Goal: Find specific page/section: Find specific page/section

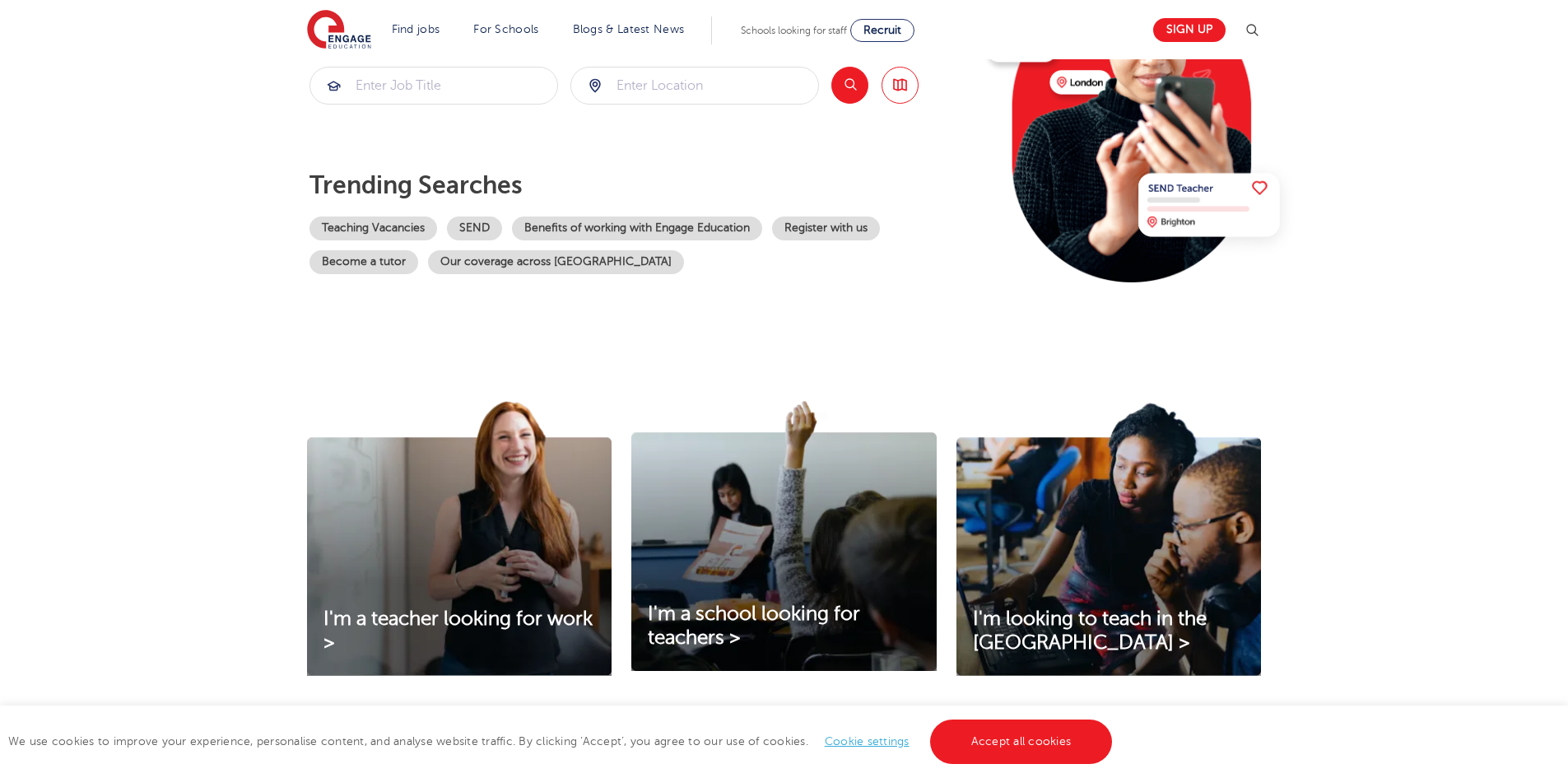
scroll to position [412, 0]
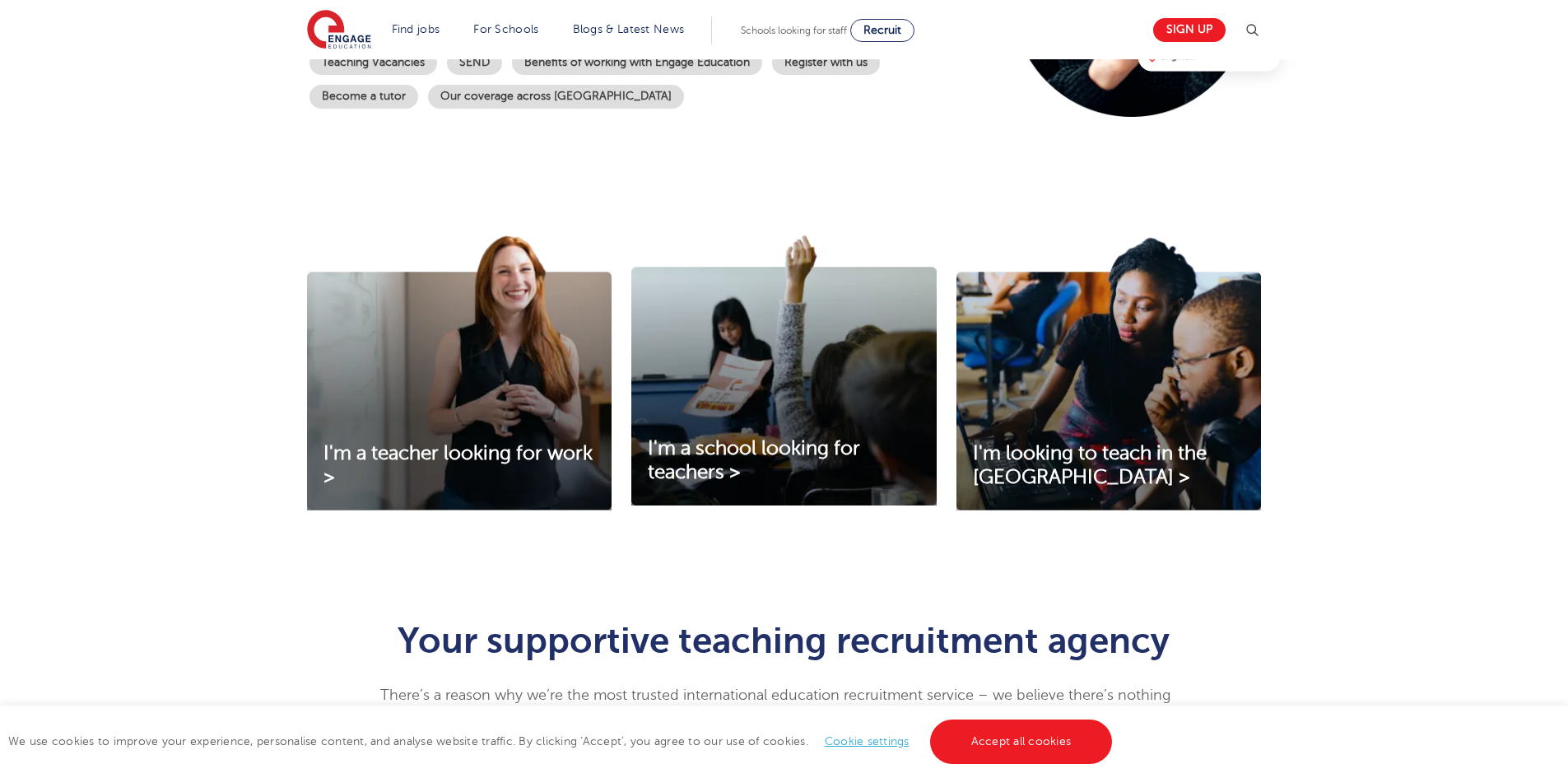
click at [177, 578] on div "I'm a teacher looking for work > I'm a school looking for teachers > I'm lookin…" at bounding box center [784, 394] width 1568 height 407
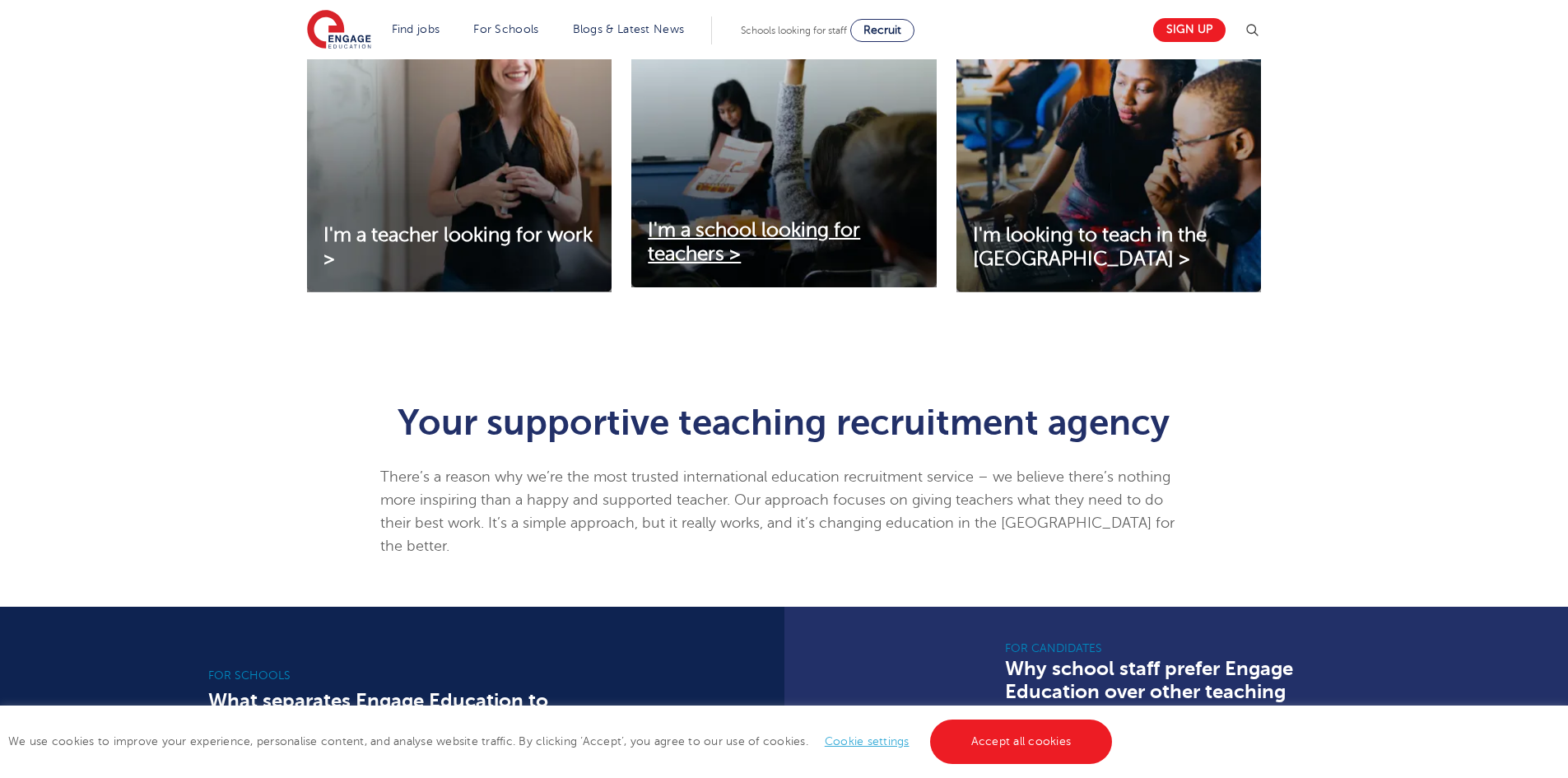
scroll to position [658, 0]
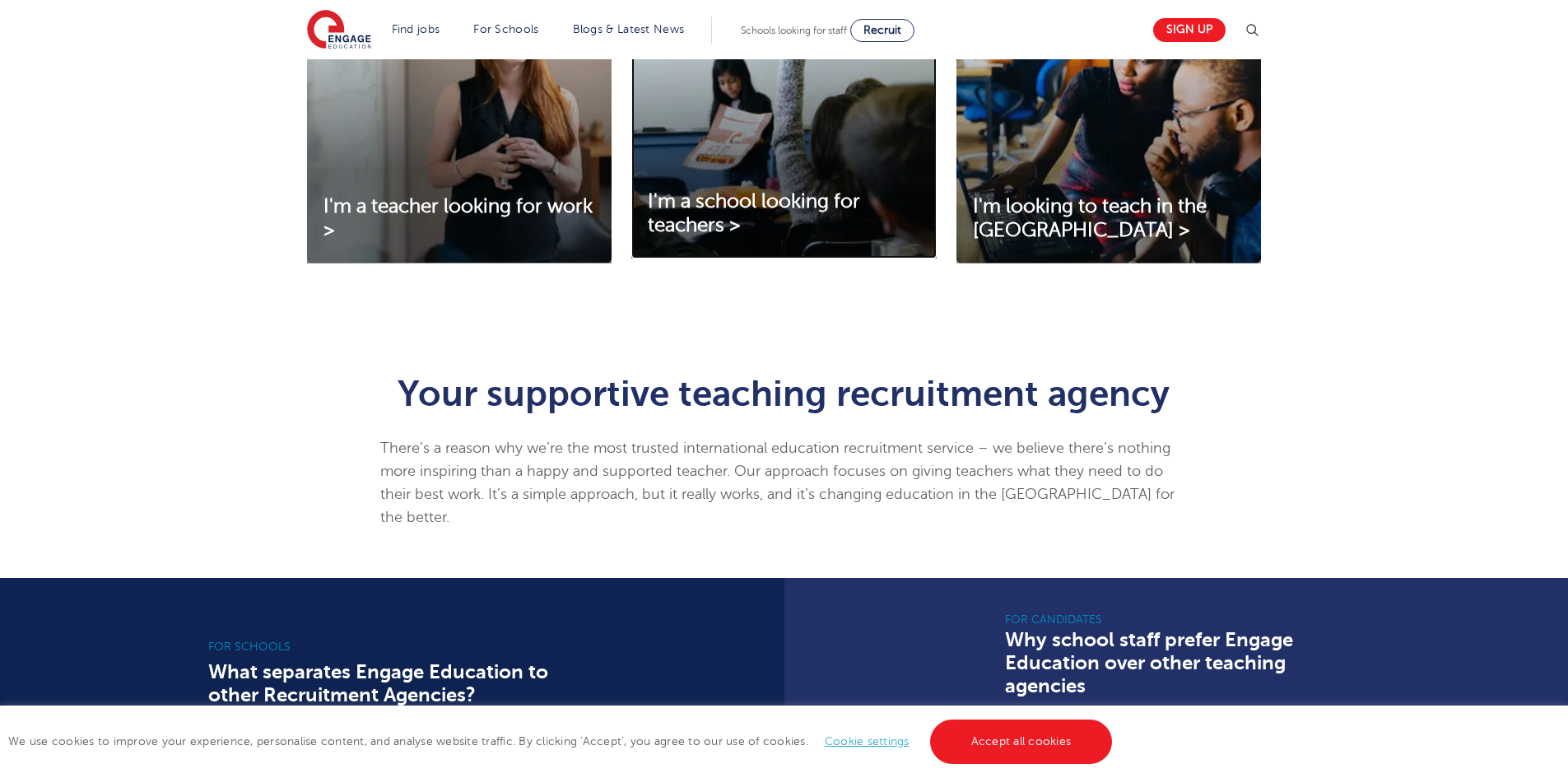
click at [683, 175] on img at bounding box center [784, 123] width 305 height 270
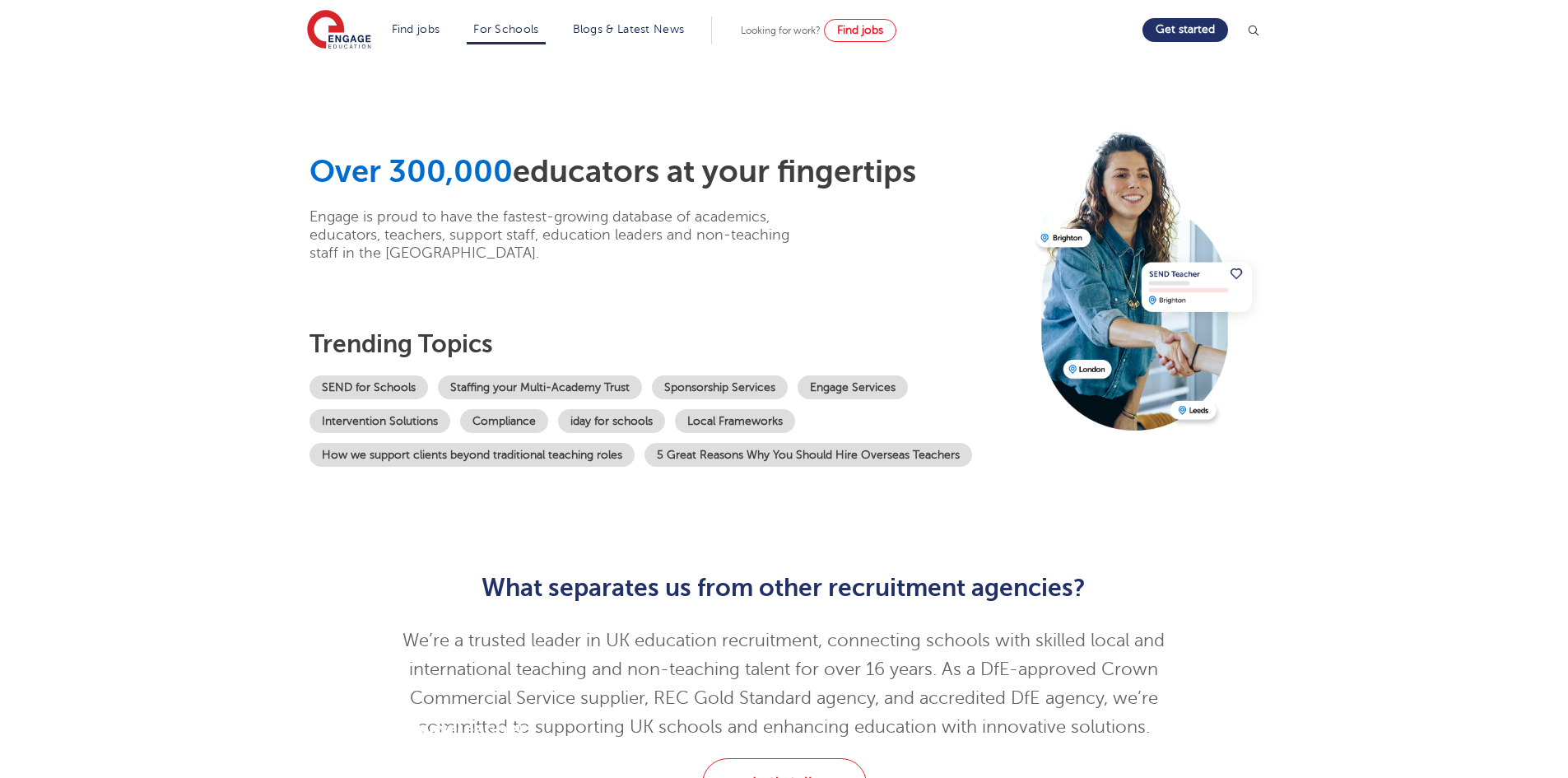
click at [179, 484] on section "Over 300,000 educators at your fingertips Engage is proud to have the fastest-g…" at bounding box center [784, 304] width 1568 height 490
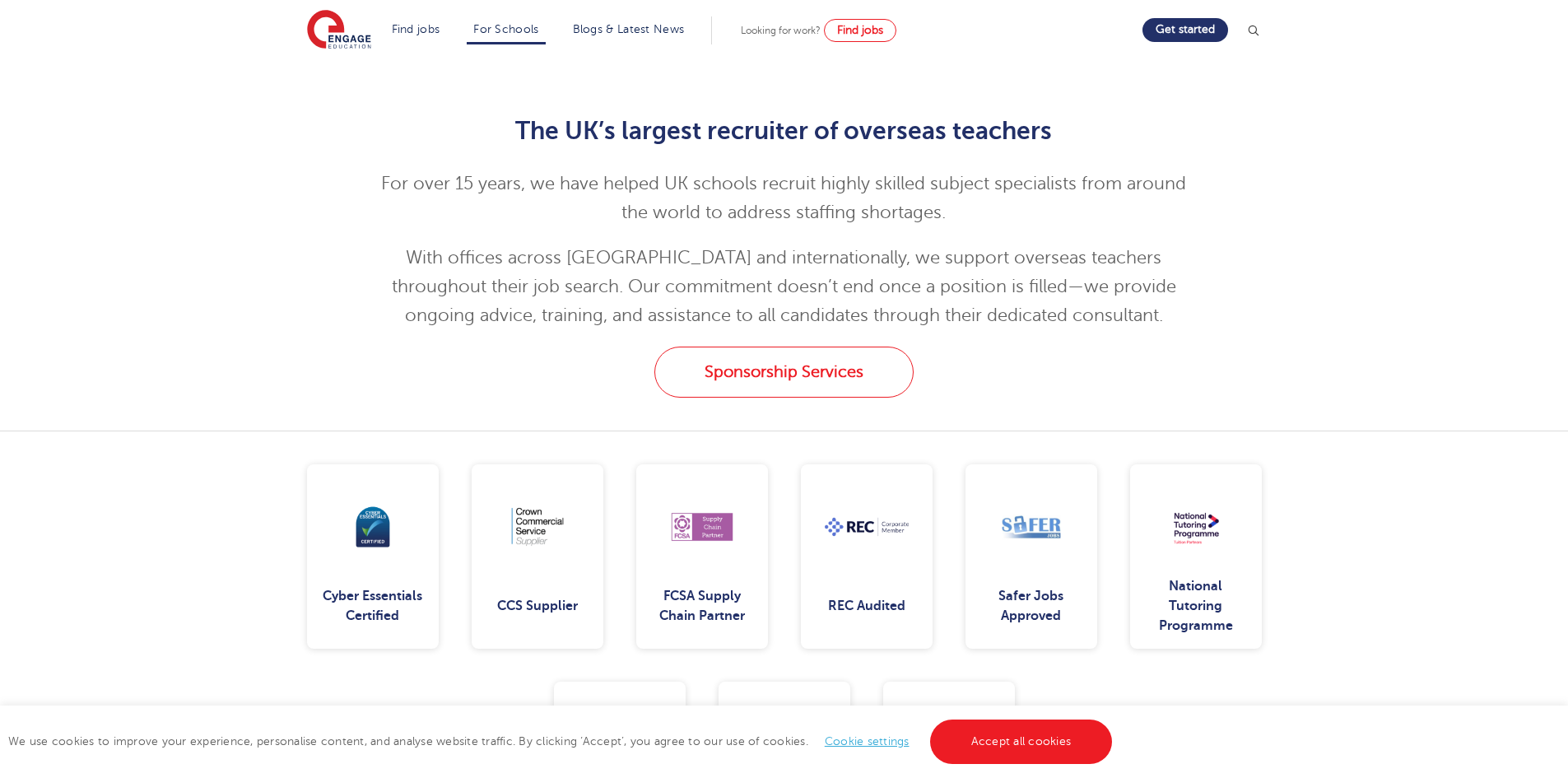
scroll to position [1893, 0]
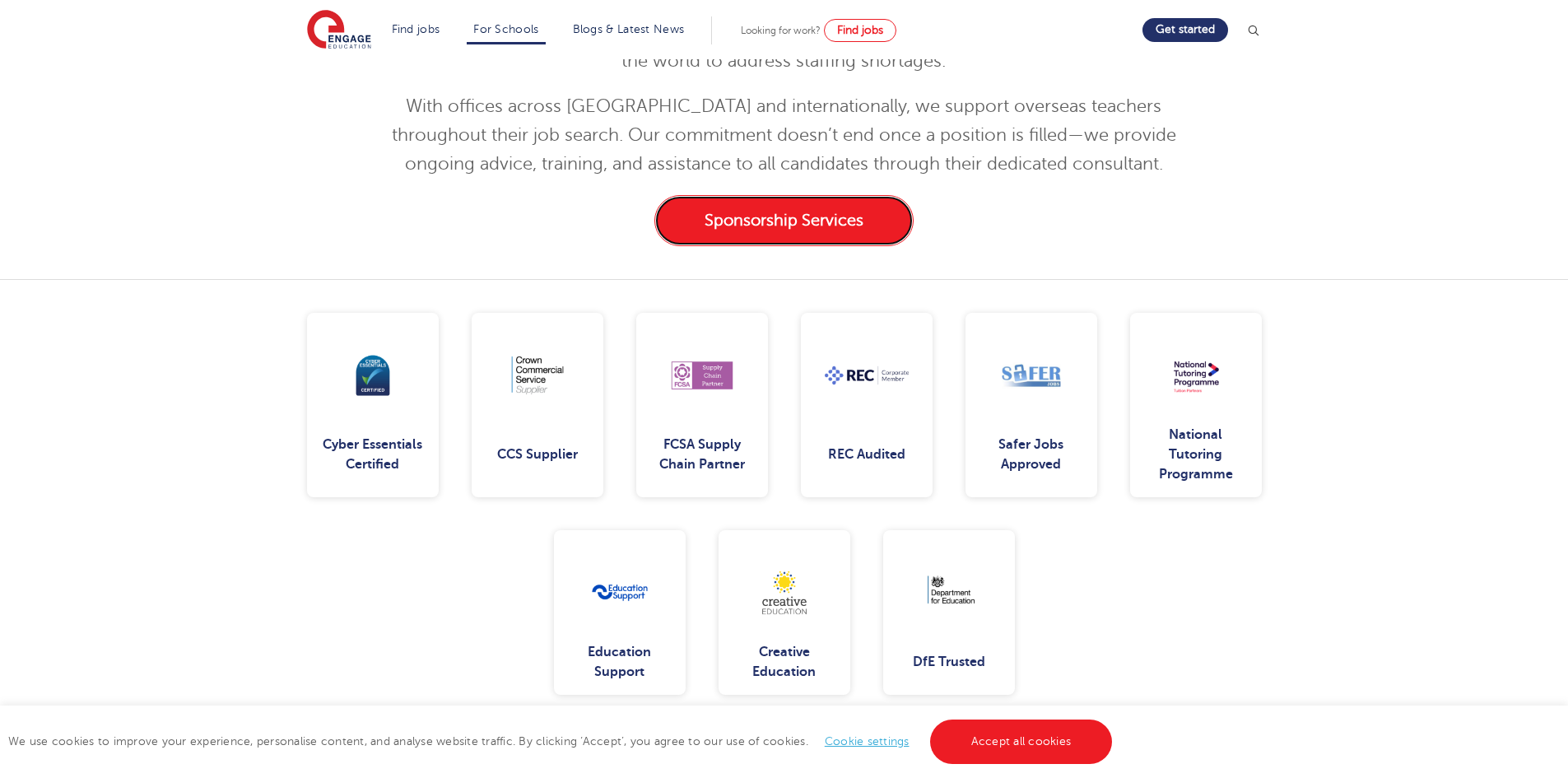
click at [704, 243] on link "Sponsorship Services" at bounding box center [784, 221] width 259 height 51
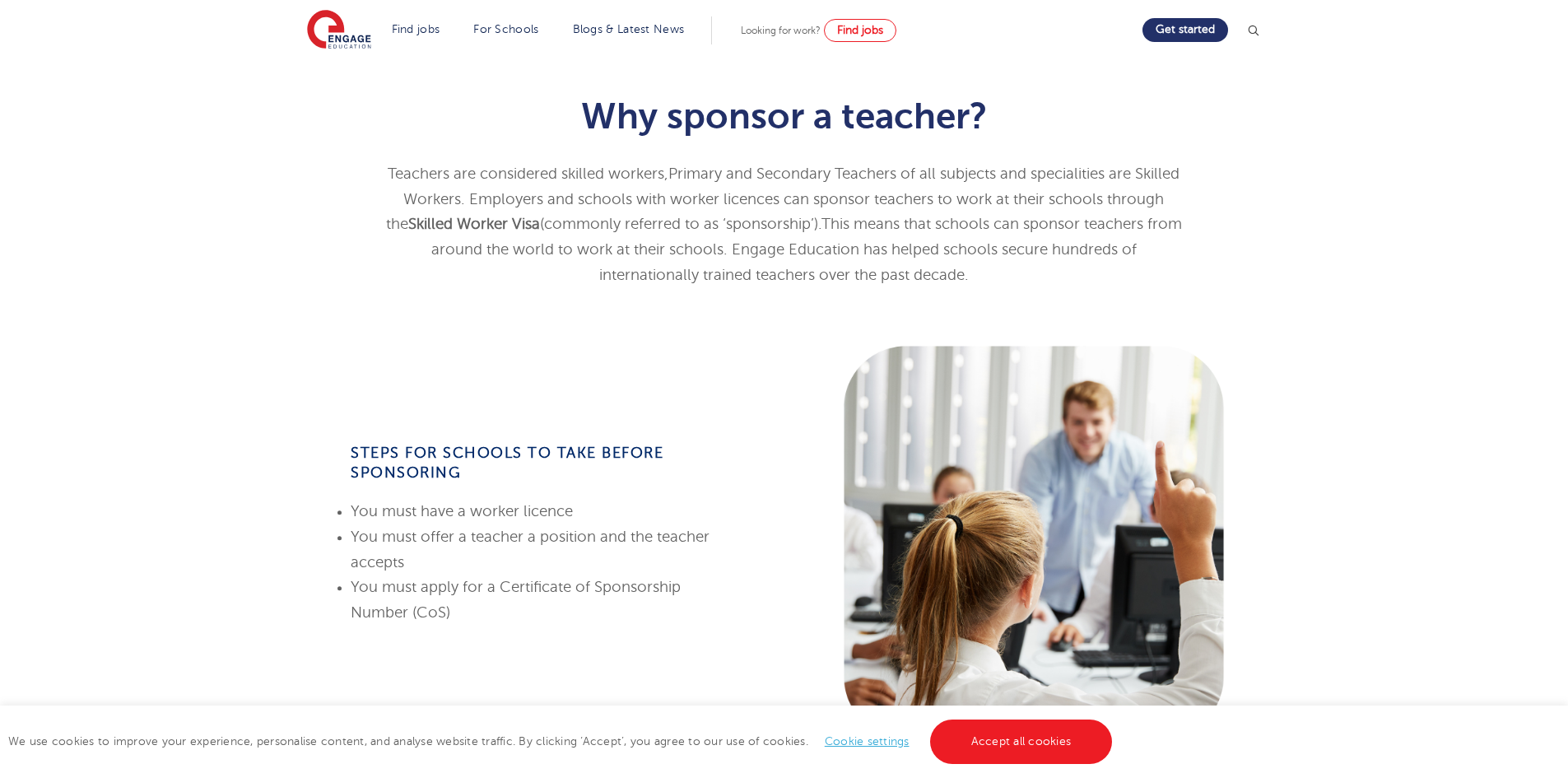
scroll to position [412, 0]
